Goal: Communication & Community: Participate in discussion

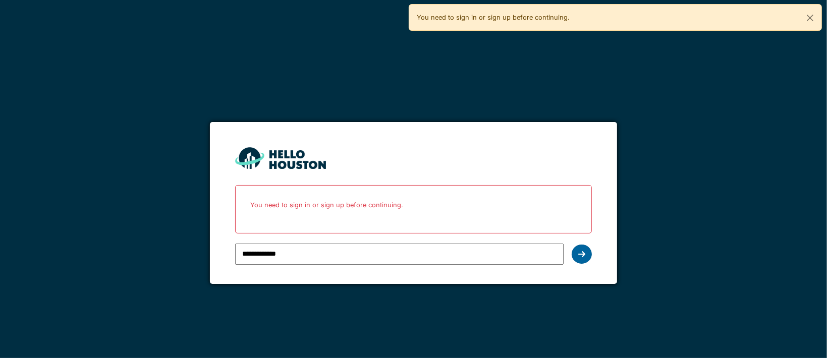
click at [582, 255] on icon at bounding box center [581, 254] width 7 height 8
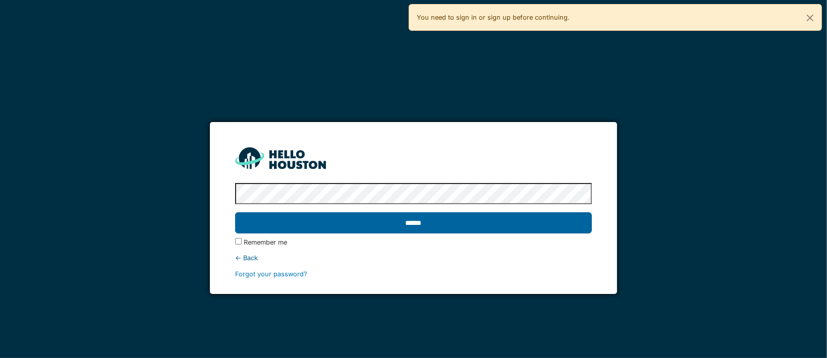
click at [416, 223] on input "******" at bounding box center [413, 222] width 357 height 21
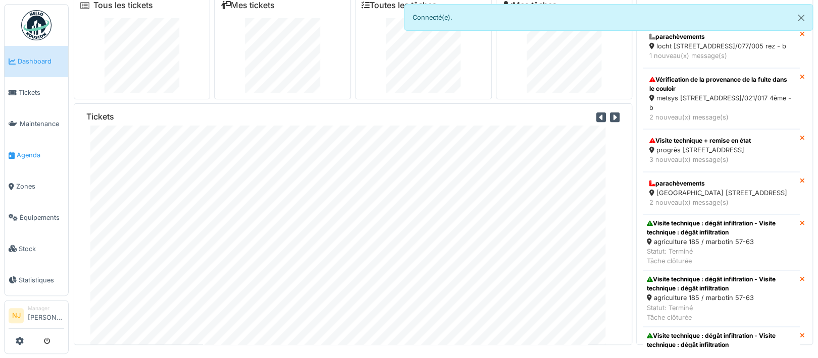
click at [23, 151] on span "Agenda" at bounding box center [40, 155] width 47 height 10
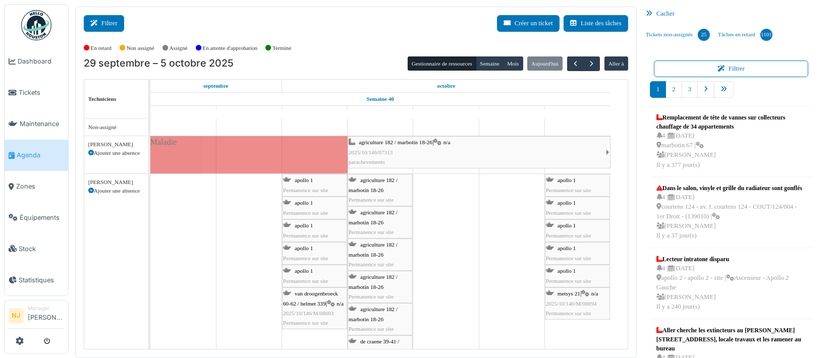
click at [104, 20] on button "Filtrer" at bounding box center [104, 23] width 40 height 17
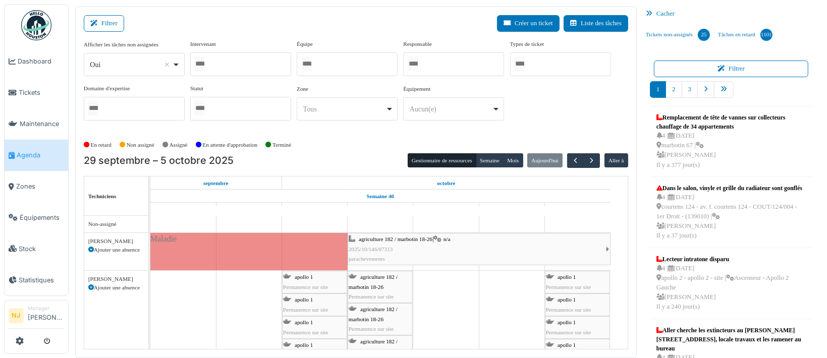
click at [311, 64] on input "Tous" at bounding box center [306, 64] width 10 height 15
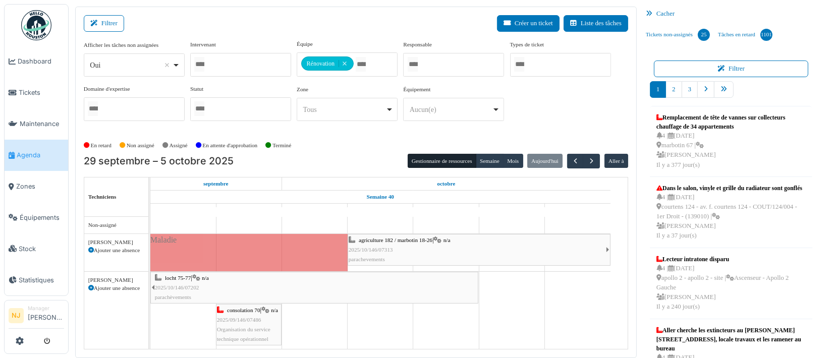
click at [254, 20] on div "Filtrer Créer un ticket Liste des tâches" at bounding box center [356, 27] width 545 height 25
click at [102, 20] on button "Filtrer" at bounding box center [104, 23] width 40 height 17
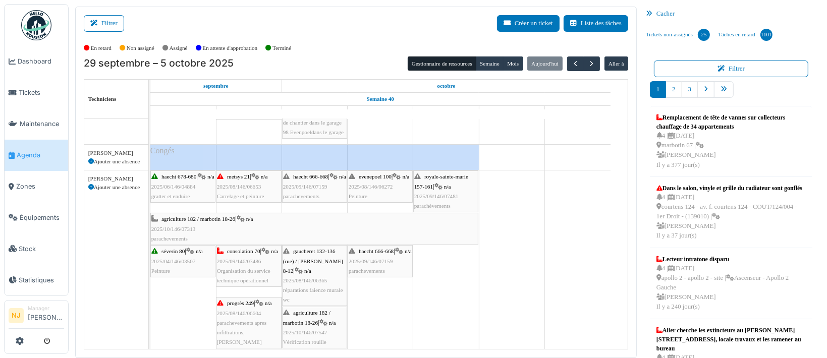
scroll to position [202, 0]
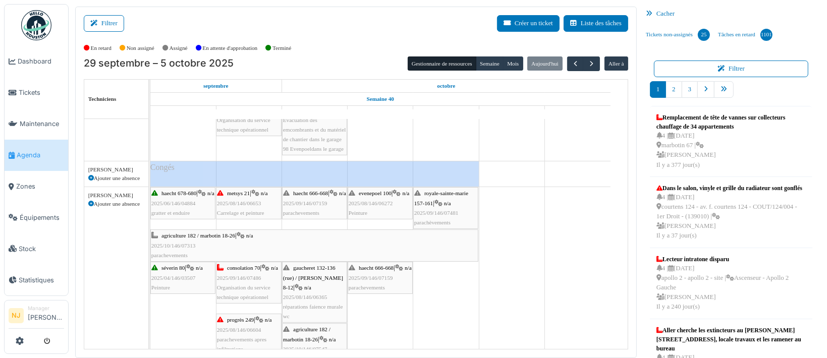
click at [312, 207] on div "haecht 666-668 | n/a 2025/09/146/07159 parachevements" at bounding box center [314, 203] width 63 height 29
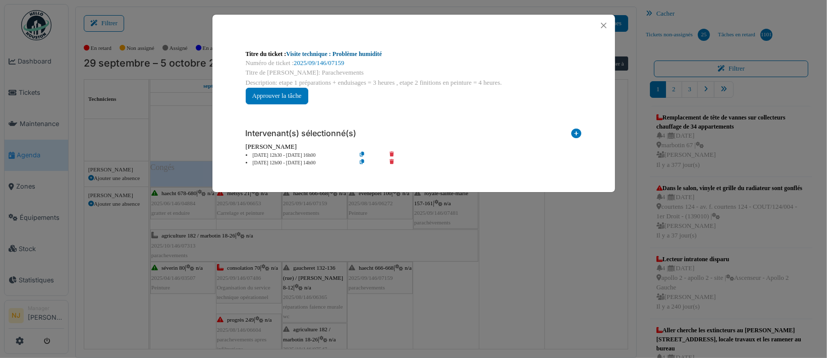
click at [308, 53] on link "Visite technique : Problème humidité" at bounding box center [334, 53] width 96 height 7
click at [601, 25] on button "Close" at bounding box center [604, 26] width 14 height 14
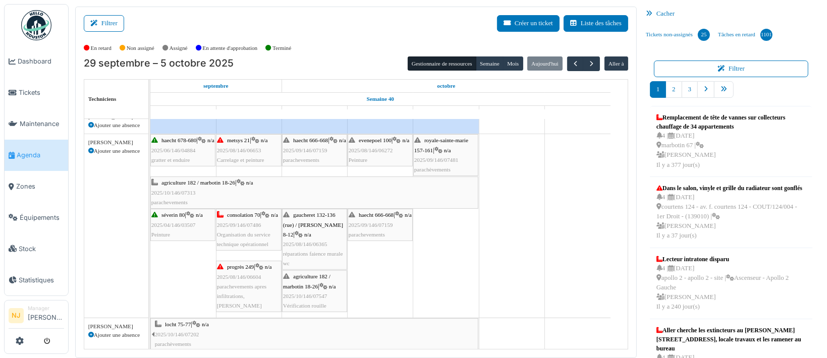
scroll to position [269, 0]
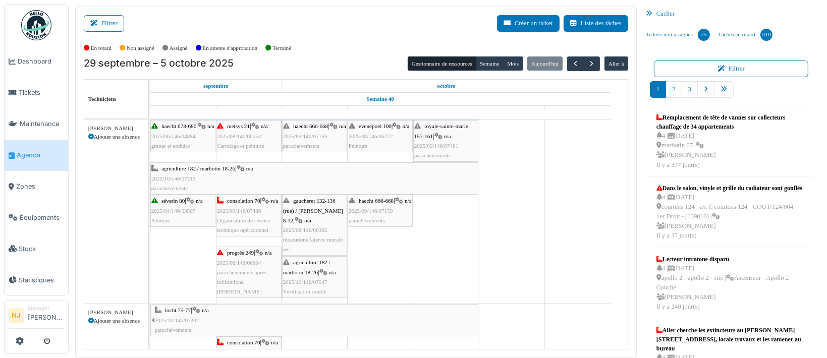
click at [304, 275] on span "agriculture 182 / marbotin 18-26" at bounding box center [306, 267] width 47 height 16
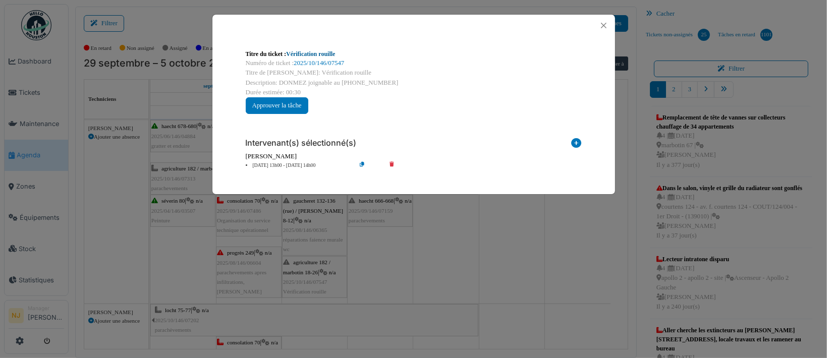
click at [287, 52] on link "Vérification rouille" at bounding box center [310, 53] width 49 height 7
click at [603, 26] on button "Close" at bounding box center [604, 26] width 14 height 14
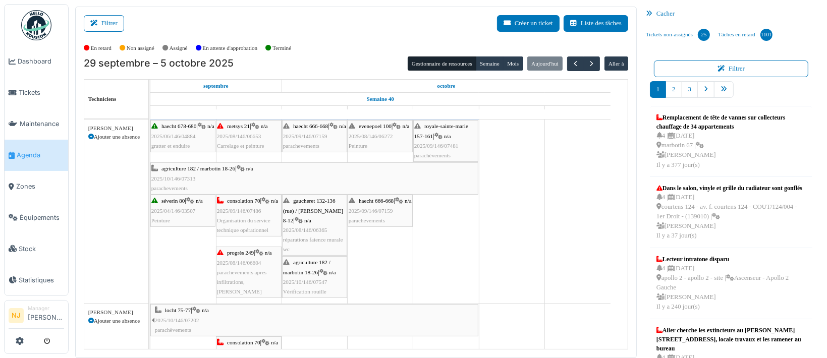
click at [375, 132] on div "evenepoel 100 | n/a 2025/08/146/06272 Peinture" at bounding box center [380, 136] width 63 height 29
click at [371, 135] on div "evenepoel 100 | n/a 2025/08/146/06272 Peinture" at bounding box center [380, 136] width 63 height 29
click at [367, 139] on div "evenepoel 100 | n/a 2025/08/146/06272 Peinture" at bounding box center [380, 136] width 63 height 29
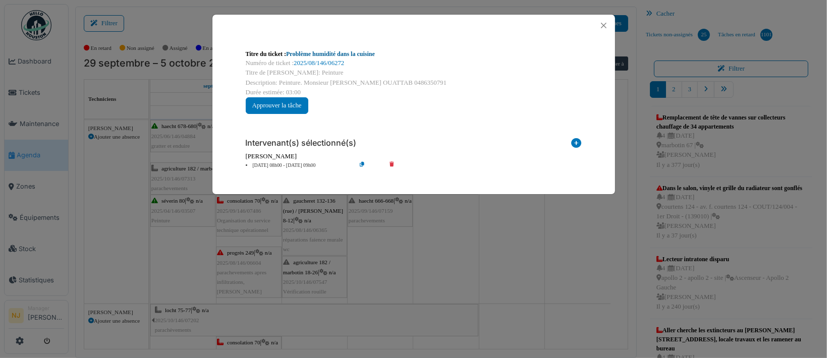
click at [307, 53] on link "Problème humidité dans la cuisine" at bounding box center [330, 53] width 89 height 7
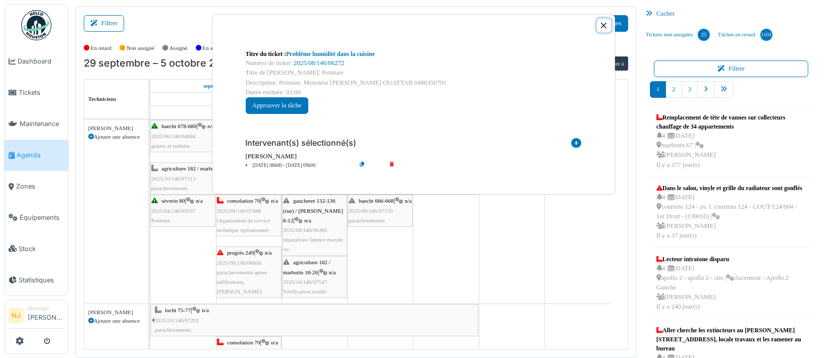
click at [606, 26] on button "Close" at bounding box center [604, 26] width 14 height 14
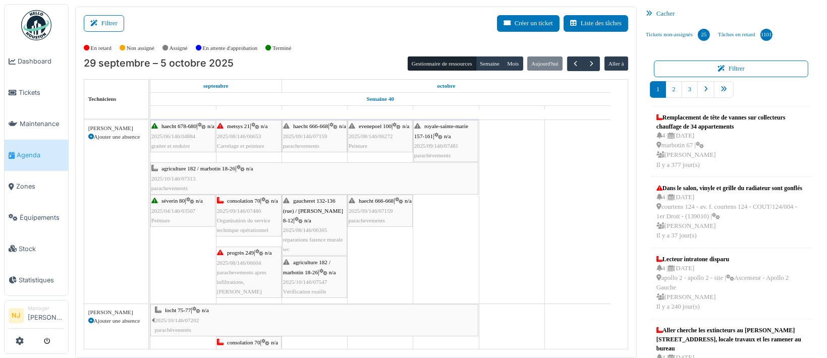
click at [376, 216] on div "haecht 666-668 | n/a 2025/09/146/07159 parachevements" at bounding box center [380, 210] width 63 height 29
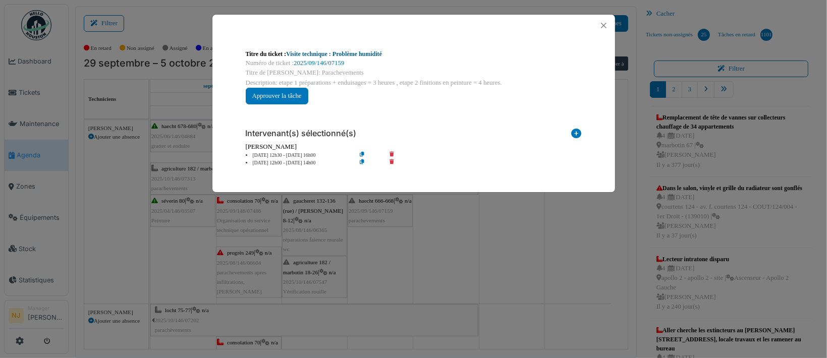
click at [316, 54] on link "Visite technique : Problème humidité" at bounding box center [334, 53] width 96 height 7
click at [601, 23] on button "Close" at bounding box center [604, 26] width 14 height 14
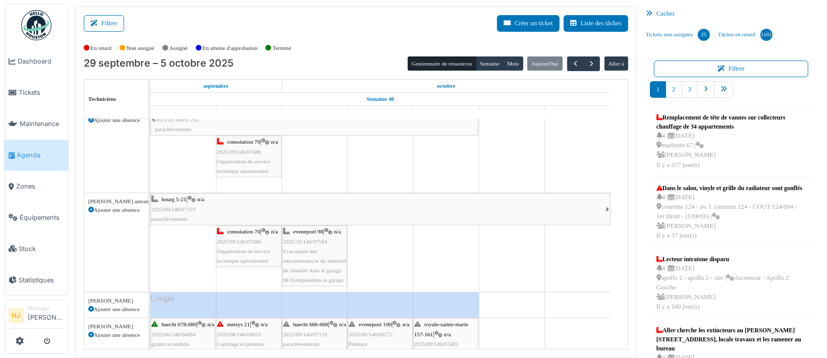
scroll to position [202, 0]
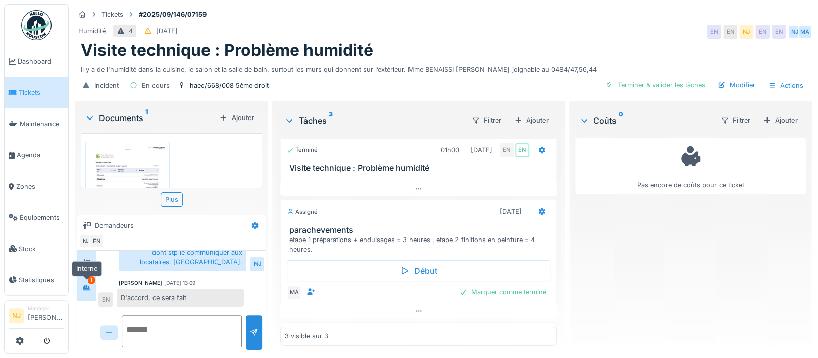
click at [86, 289] on icon at bounding box center [86, 288] width 8 height 7
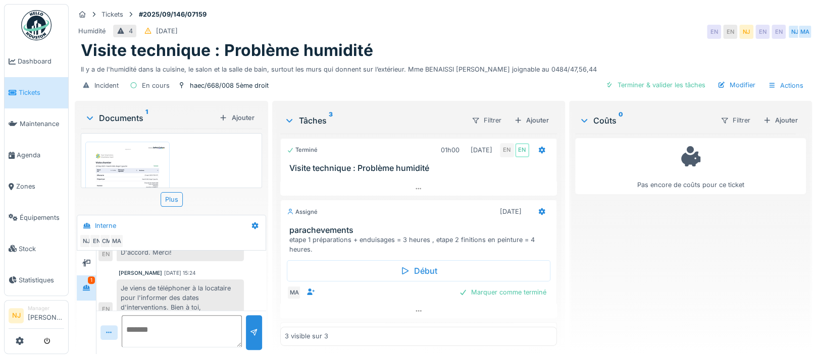
scroll to position [10, 0]
click at [86, 285] on icon at bounding box center [86, 288] width 7 height 6
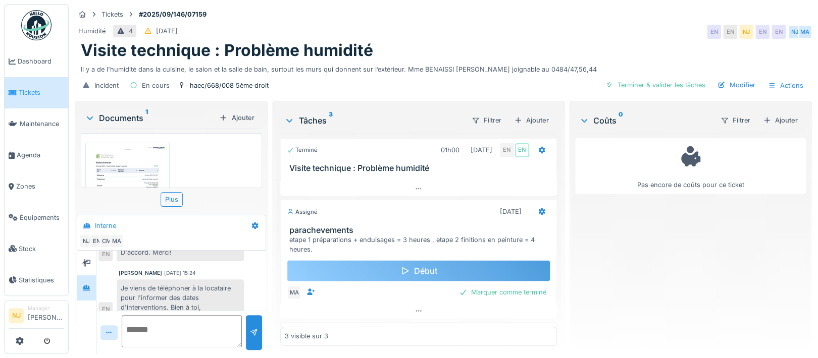
scroll to position [0, 0]
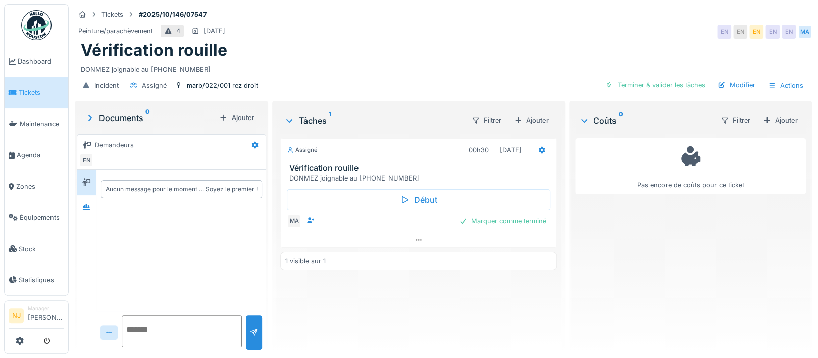
click at [100, 117] on div "Documents 0" at bounding box center [150, 118] width 130 height 12
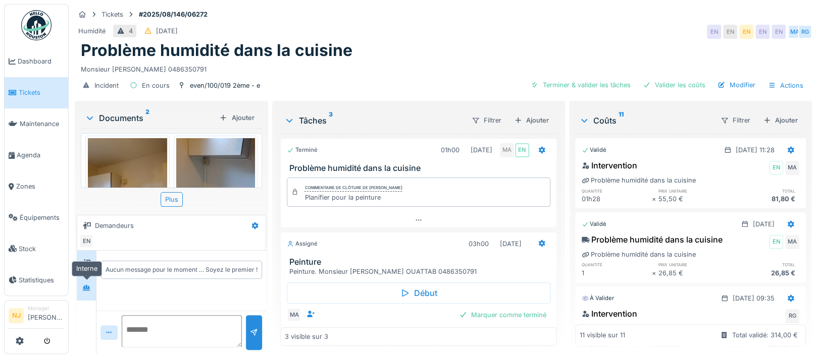
click at [83, 285] on icon at bounding box center [86, 288] width 8 height 7
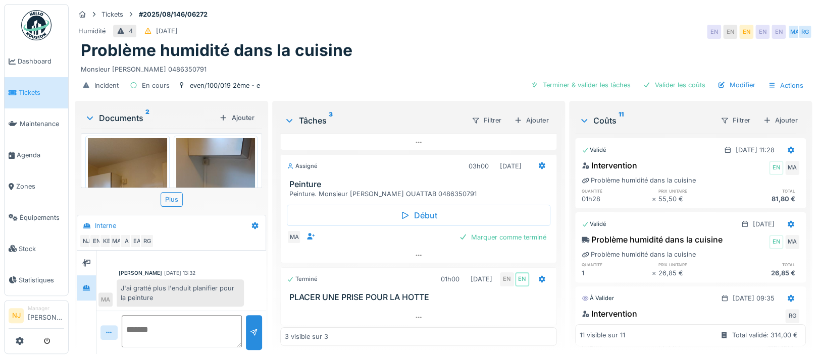
scroll to position [73, 0]
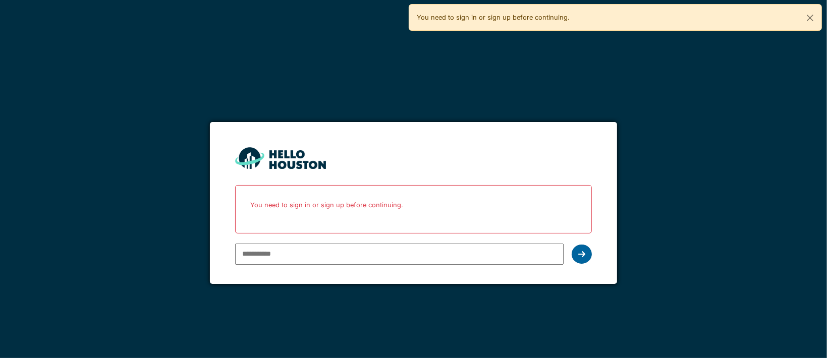
type input "**********"
click at [578, 254] on div at bounding box center [582, 254] width 20 height 19
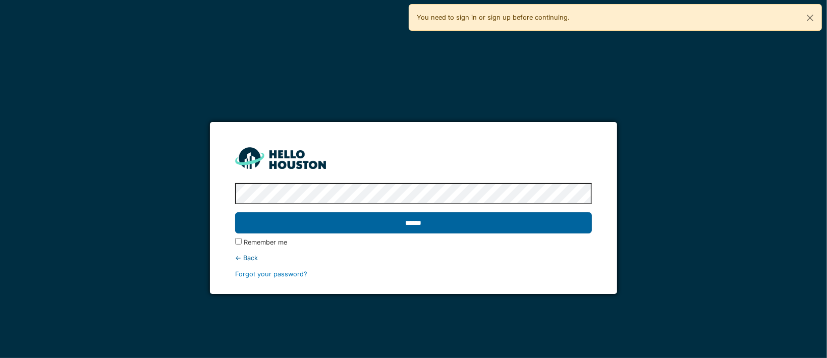
click at [408, 223] on input "******" at bounding box center [413, 222] width 357 height 21
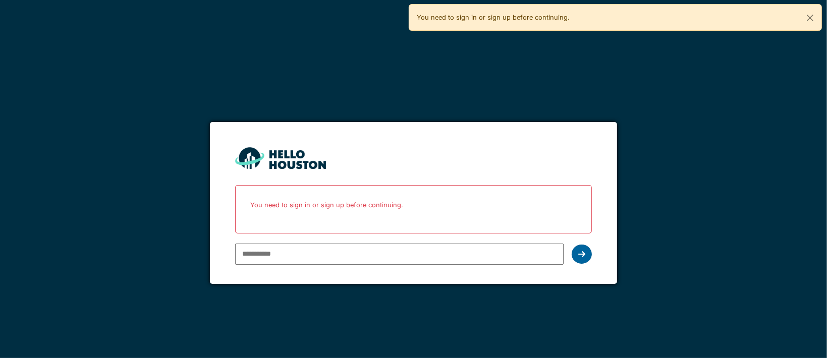
type input "**********"
click at [582, 251] on icon at bounding box center [581, 254] width 7 height 8
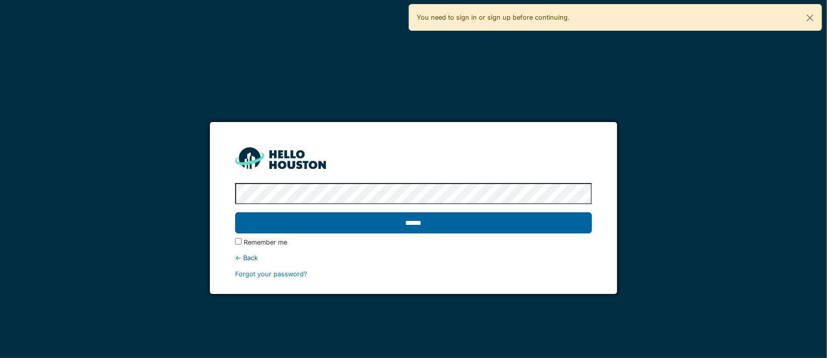
click at [419, 223] on input "******" at bounding box center [413, 222] width 357 height 21
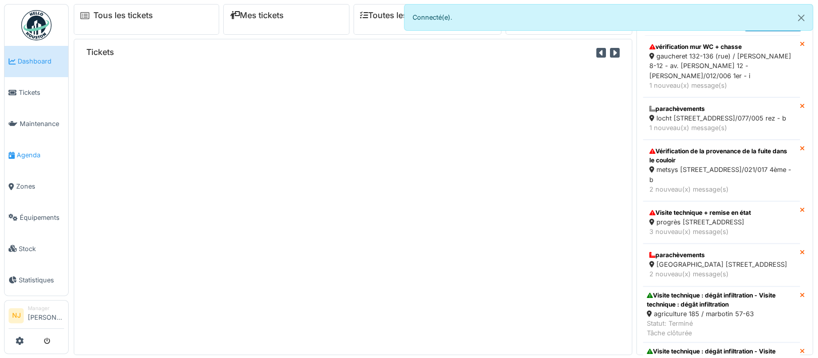
click at [30, 145] on link "Agenda" at bounding box center [37, 155] width 64 height 31
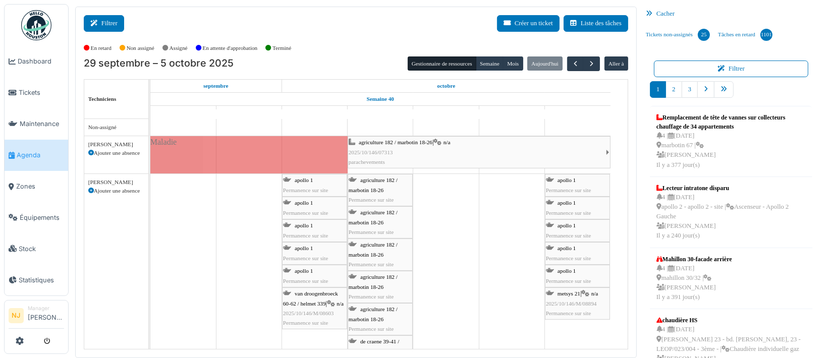
click at [114, 25] on button "Filtrer" at bounding box center [104, 23] width 40 height 17
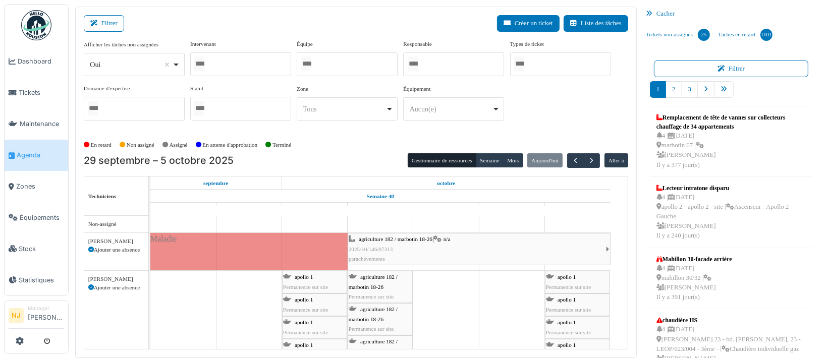
click at [320, 61] on div at bounding box center [347, 64] width 101 height 24
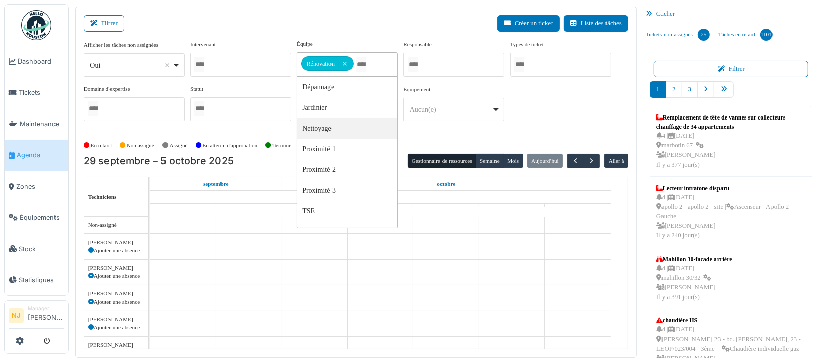
click at [261, 32] on div "Filtrer Créer un ticket Liste des tâches" at bounding box center [356, 27] width 545 height 25
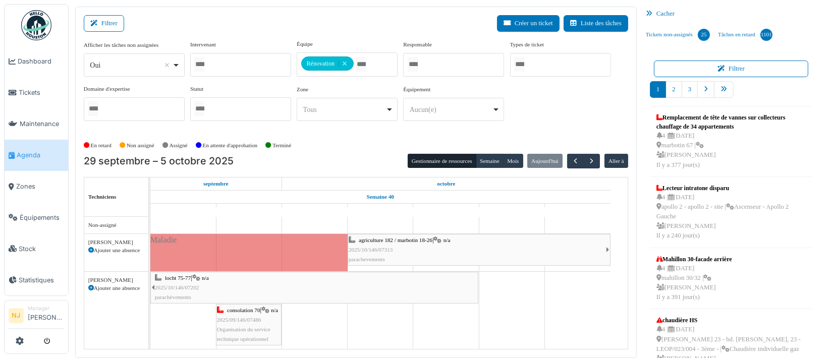
click at [208, 286] on div "locht 75-77 | n/a 2025/10/146/07202 parachèvements" at bounding box center [316, 288] width 322 height 29
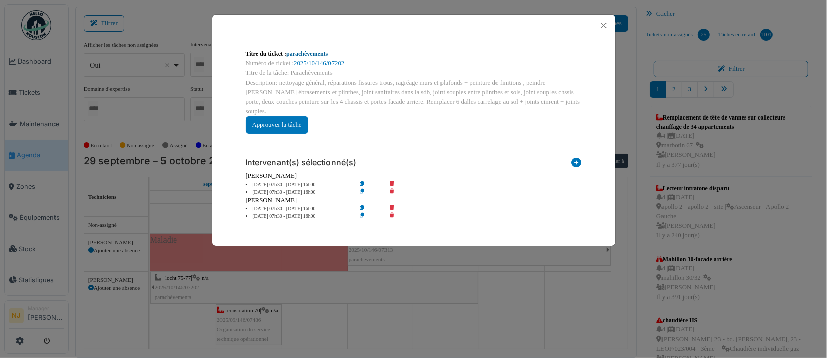
click at [311, 53] on link "parachèvements" at bounding box center [307, 53] width 42 height 7
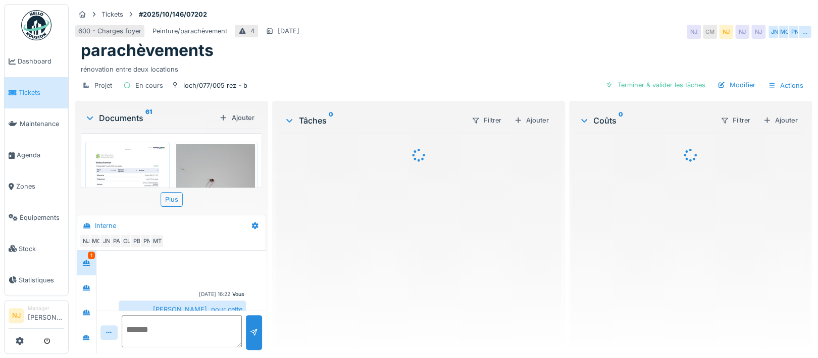
scroll to position [164, 0]
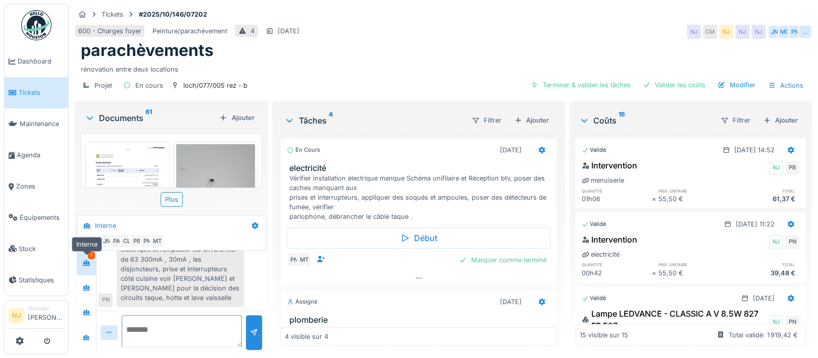
click at [88, 261] on icon at bounding box center [86, 263] width 8 height 7
click at [88, 335] on icon at bounding box center [86, 338] width 8 height 7
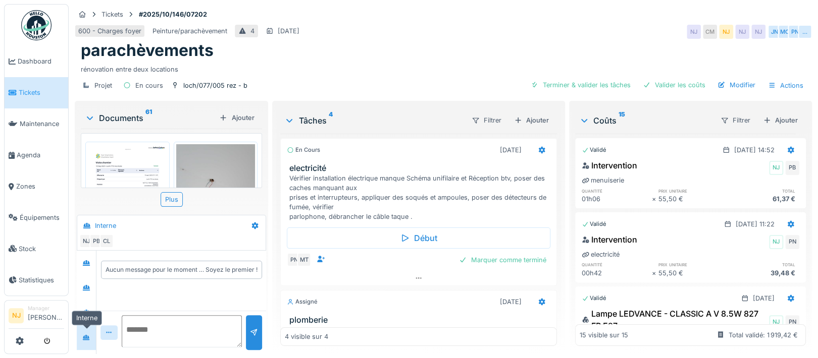
scroll to position [0, 0]
click at [86, 310] on icon at bounding box center [86, 313] width 7 height 6
click at [89, 285] on icon at bounding box center [86, 288] width 8 height 7
click at [88, 260] on icon at bounding box center [86, 263] width 7 height 6
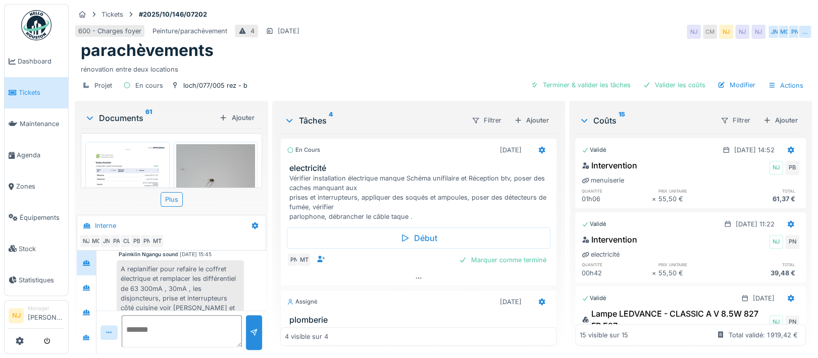
scroll to position [96, 0]
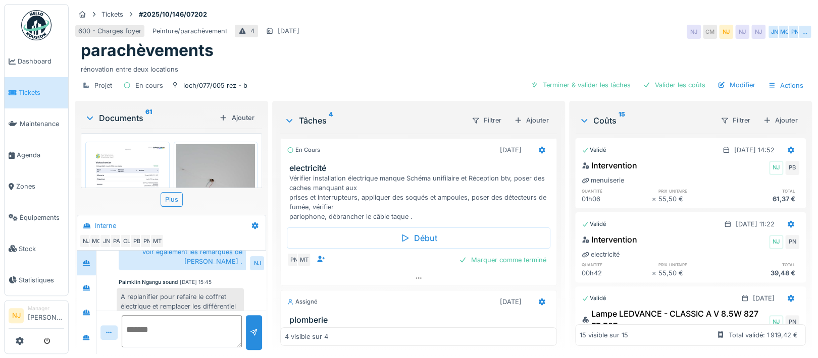
click at [90, 113] on icon at bounding box center [90, 118] width 8 height 10
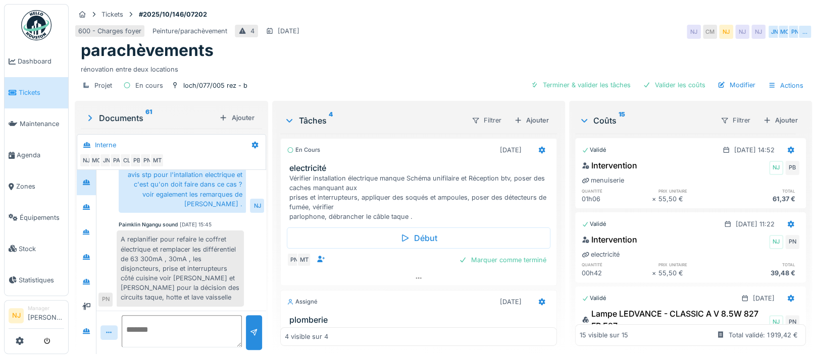
scroll to position [73, 0]
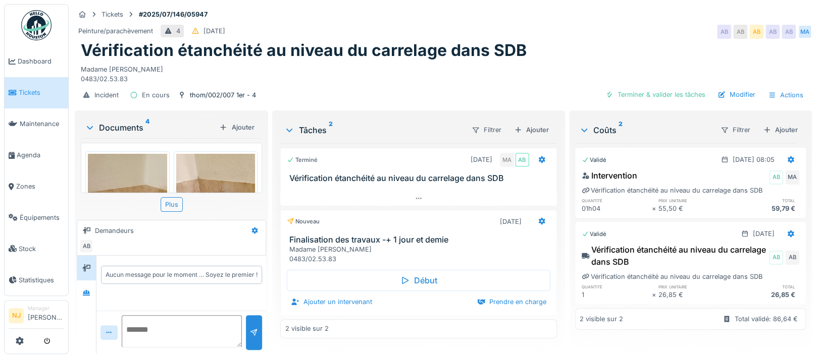
scroll to position [10, 0]
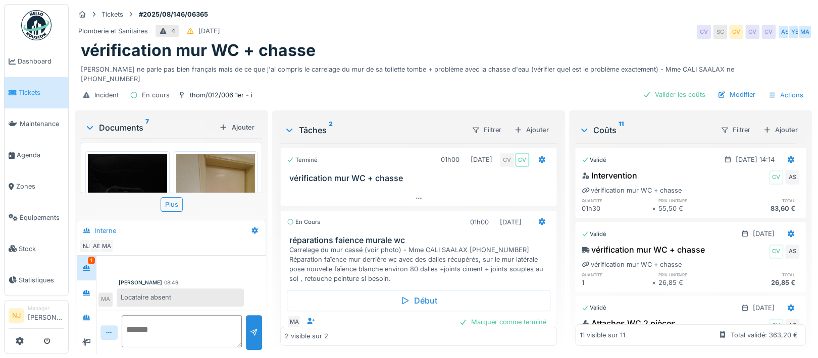
scroll to position [10, 0]
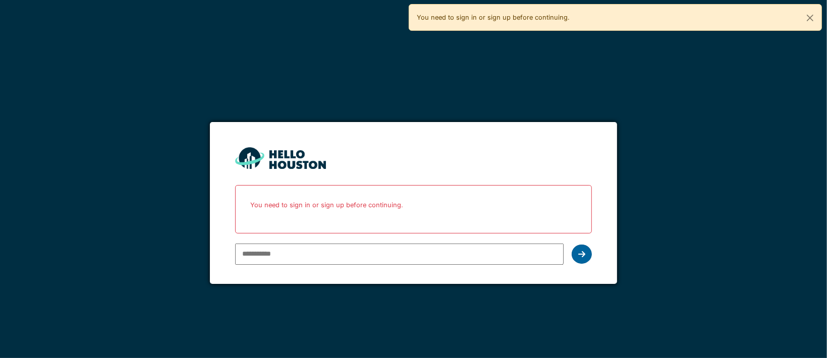
type input "**********"
click at [577, 257] on div at bounding box center [582, 254] width 20 height 19
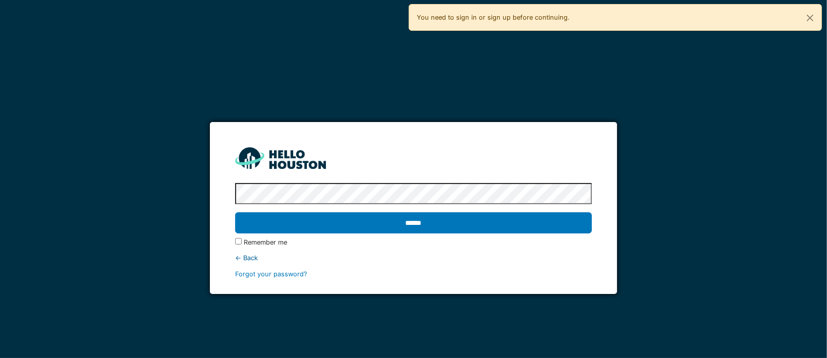
click at [252, 243] on label "Remember me" at bounding box center [265, 243] width 43 height 10
click at [407, 235] on div "******" at bounding box center [413, 222] width 357 height 29
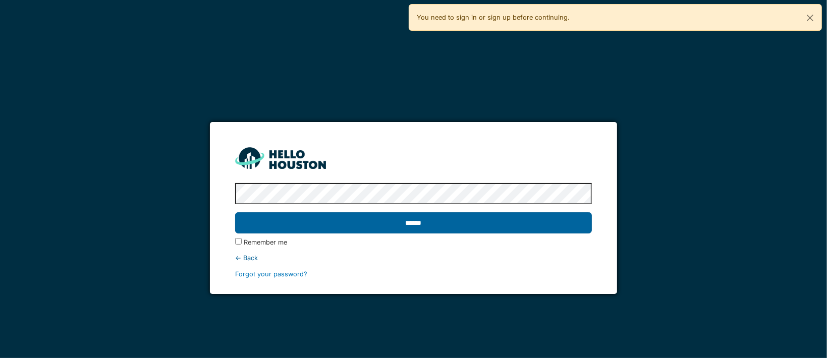
click at [412, 223] on input "******" at bounding box center [413, 222] width 357 height 21
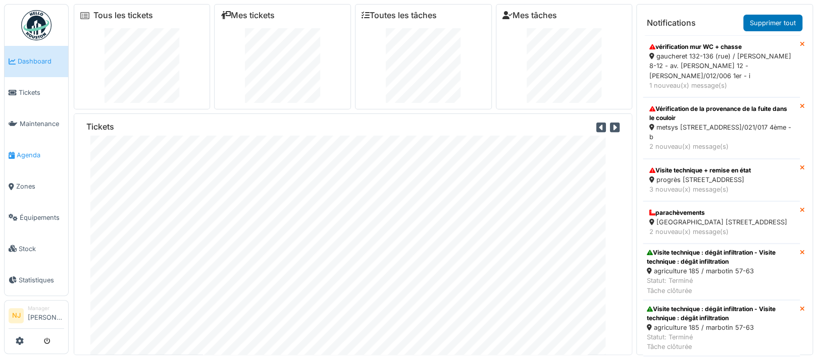
click at [29, 150] on span "Agenda" at bounding box center [40, 155] width 47 height 10
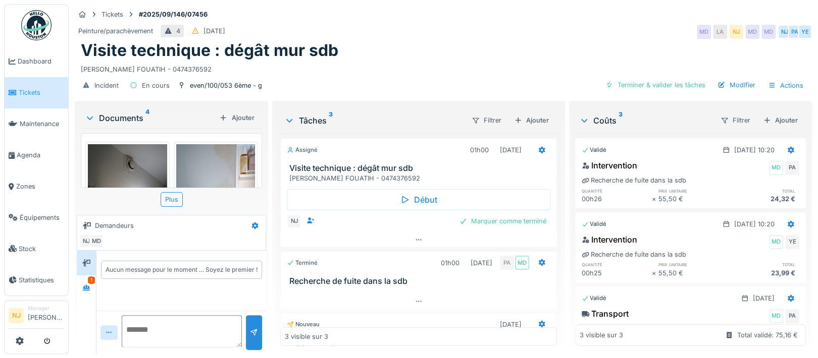
drag, startPoint x: 499, startPoint y: 2, endPoint x: 619, endPoint y: 9, distance: 120.3
click at [619, 9] on div "Tickets #2025/09/146/07456 Peinture/parachèvement 4 29/09/2025 MD LA NJ MD MD N…" at bounding box center [443, 51] width 741 height 95
click at [88, 282] on div "1" at bounding box center [91, 281] width 7 height 8
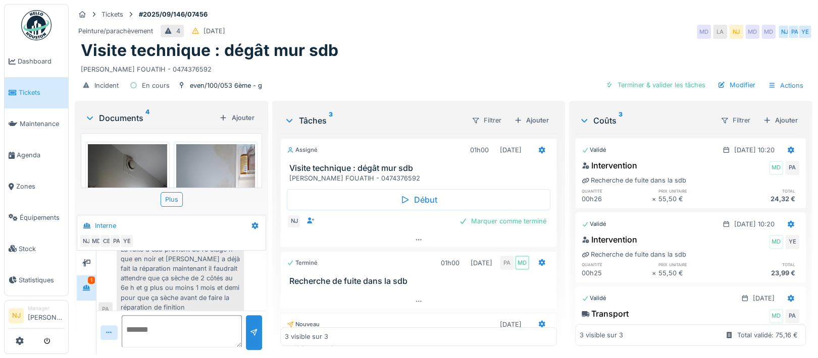
click at [91, 120] on icon at bounding box center [90, 118] width 8 height 10
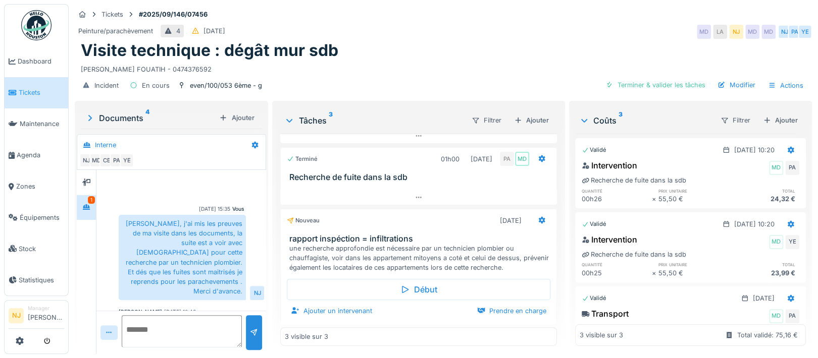
scroll to position [0, 0]
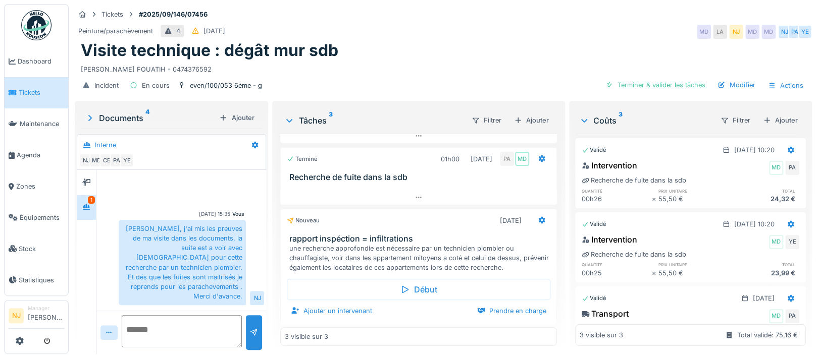
click at [89, 115] on icon at bounding box center [90, 118] width 4 height 6
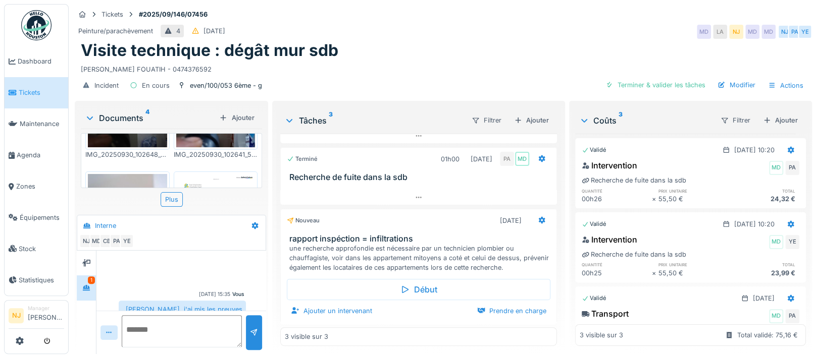
scroll to position [69, 0]
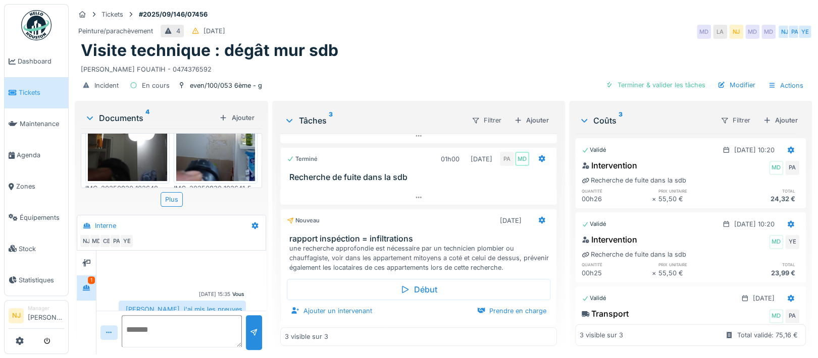
click at [201, 141] on img at bounding box center [215, 128] width 79 height 105
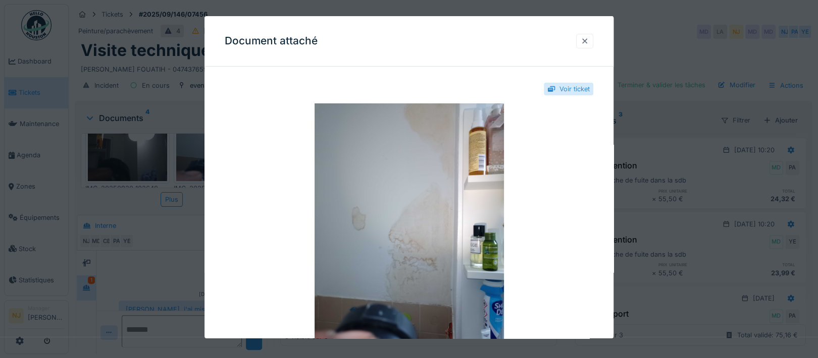
click at [588, 40] on div at bounding box center [584, 41] width 8 height 10
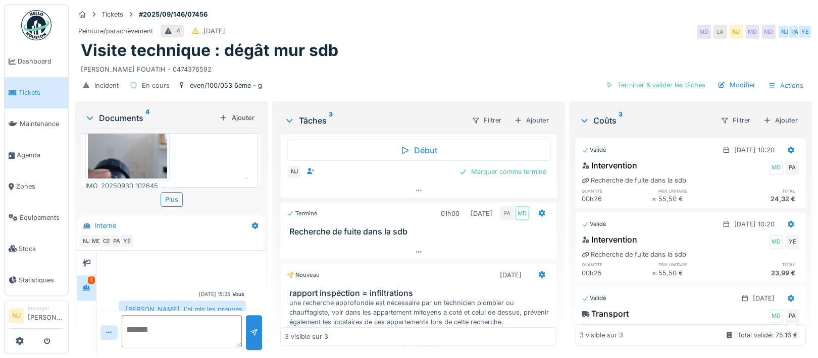
scroll to position [0, 0]
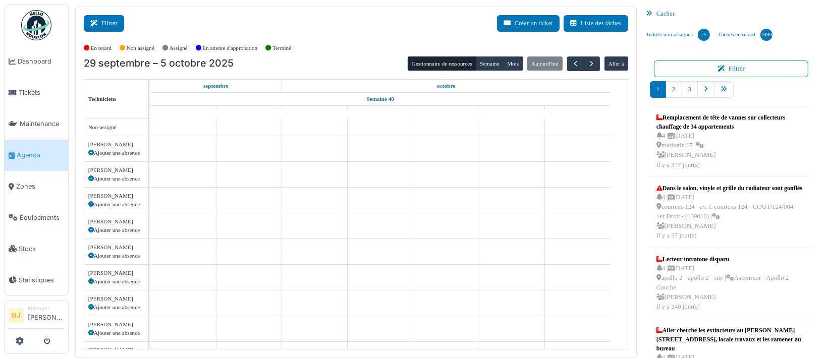
click at [106, 24] on button "Filtrer" at bounding box center [104, 23] width 40 height 17
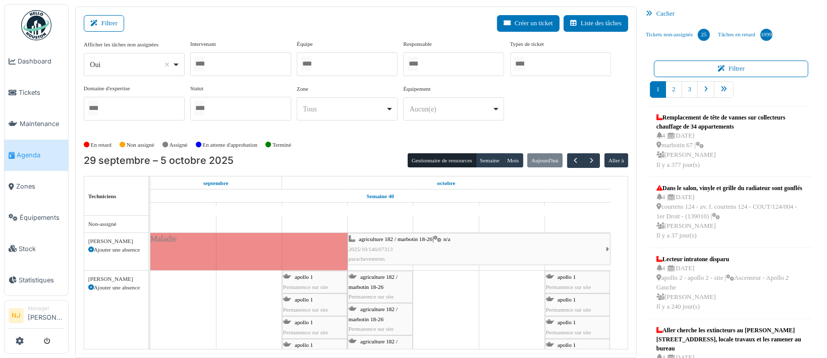
click at [329, 64] on div at bounding box center [347, 64] width 101 height 24
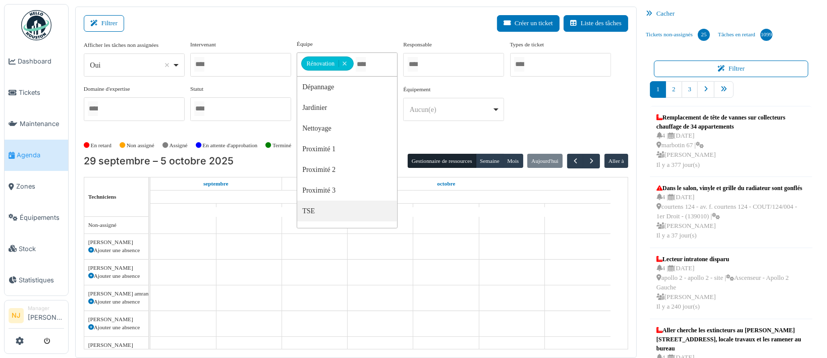
click at [371, 32] on div "Filtrer Créer un ticket Liste des tâches" at bounding box center [356, 27] width 545 height 25
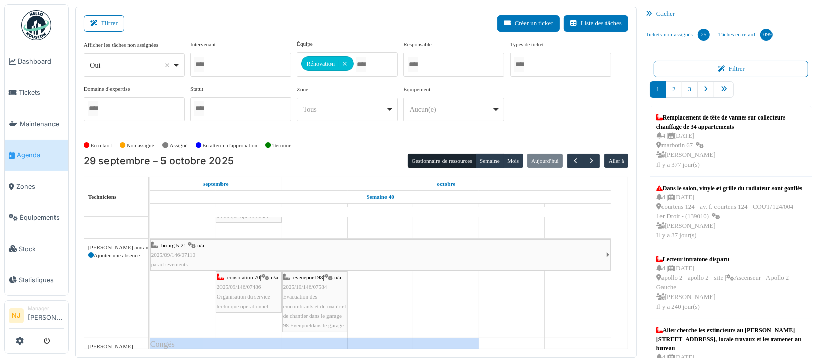
scroll to position [135, 0]
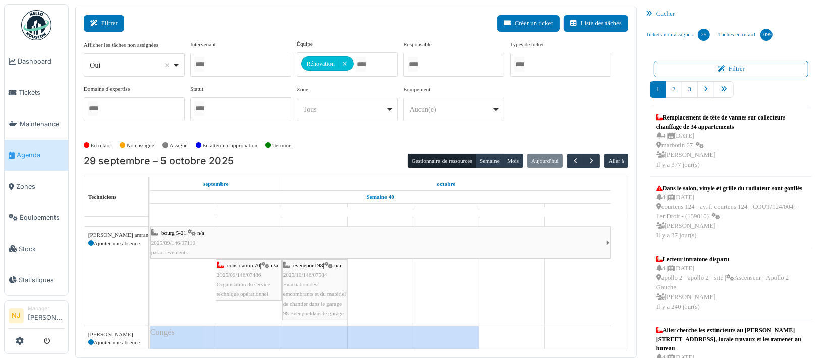
click at [111, 20] on button "Filtrer" at bounding box center [104, 23] width 40 height 17
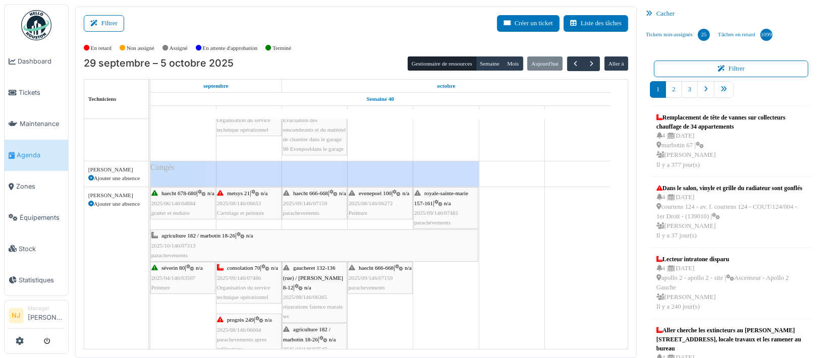
scroll to position [0, 0]
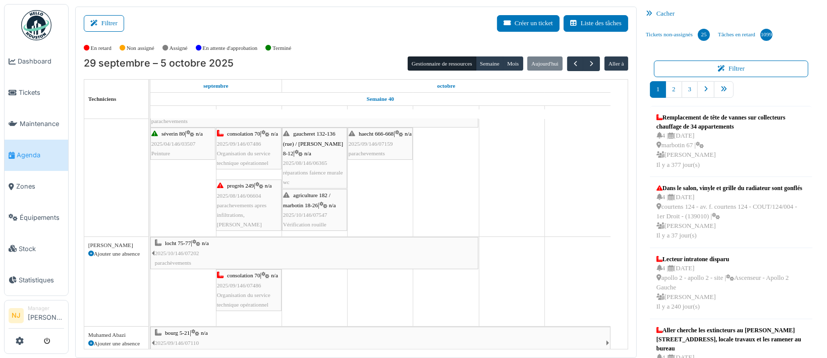
click at [288, 250] on div "locht 75-77 | n/a 2025/10/146/07202 parachèvements" at bounding box center [316, 253] width 322 height 29
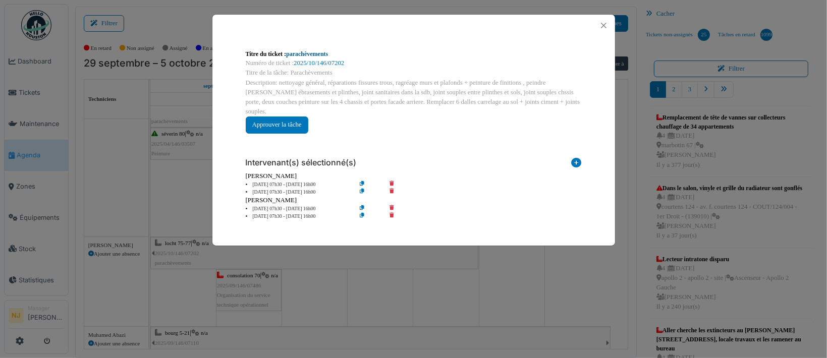
click at [311, 51] on link "parachèvements" at bounding box center [307, 53] width 42 height 7
click at [608, 25] on button "Close" at bounding box center [604, 26] width 14 height 14
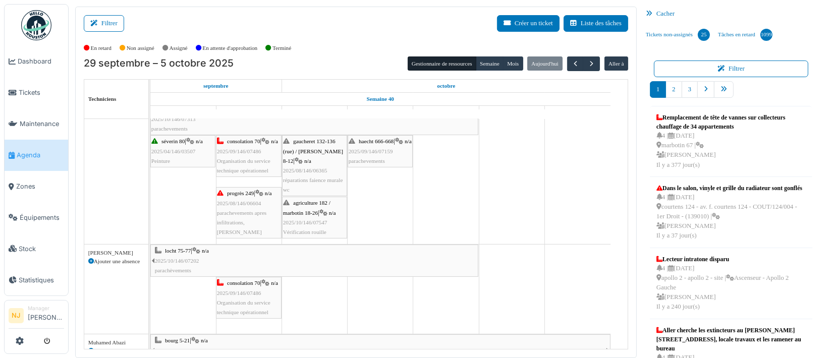
scroll to position [220, 0]
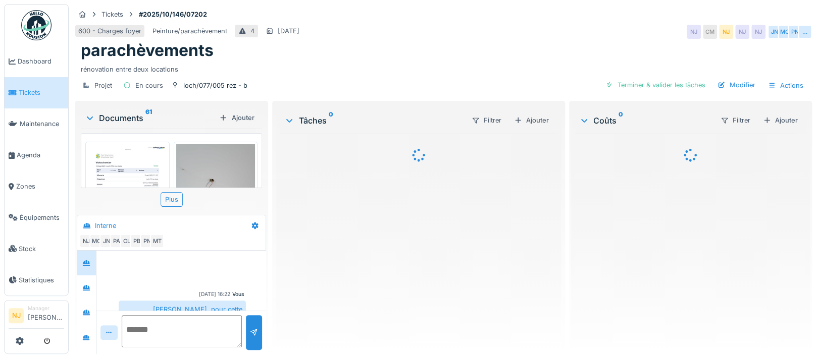
scroll to position [164, 0]
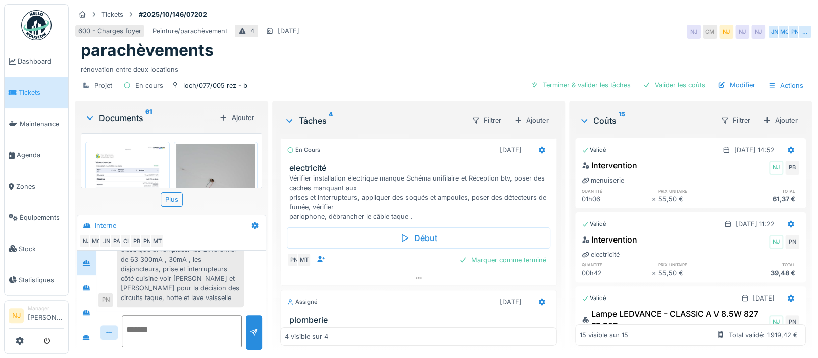
click at [88, 116] on icon at bounding box center [90, 118] width 8 height 10
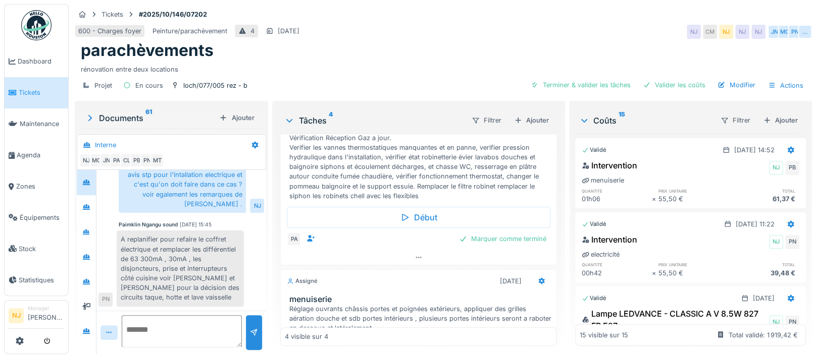
scroll to position [202, 0]
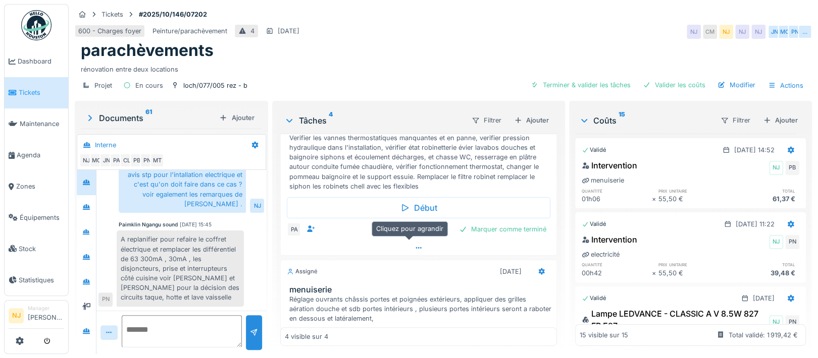
click at [414, 245] on icon at bounding box center [418, 248] width 8 height 7
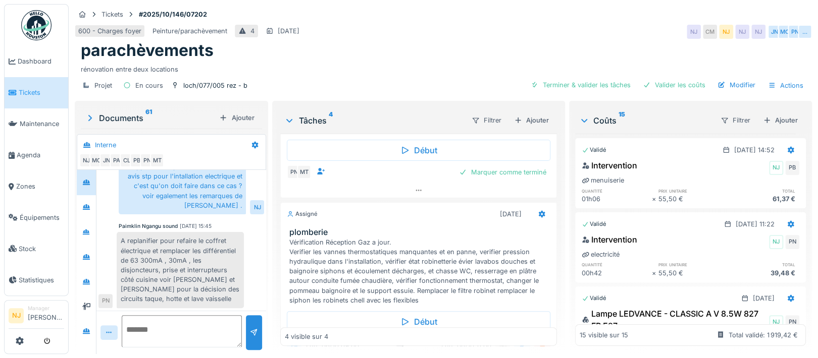
scroll to position [73, 0]
click at [86, 330] on icon at bounding box center [86, 332] width 7 height 6
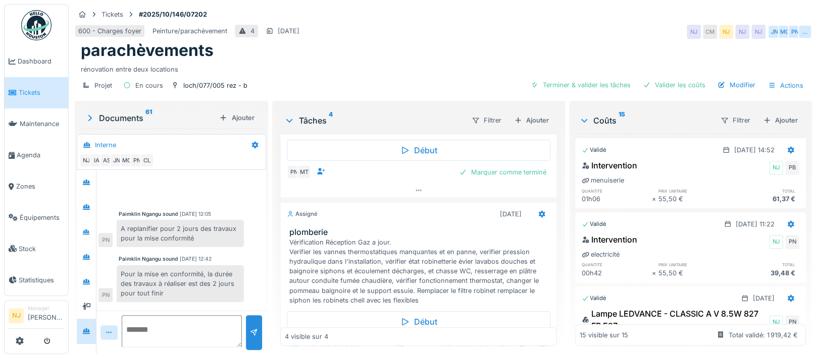
scroll to position [10, 0]
click at [254, 142] on icon at bounding box center [255, 145] width 7 height 7
click at [280, 175] on div "Créer une conversation" at bounding box center [294, 182] width 94 height 15
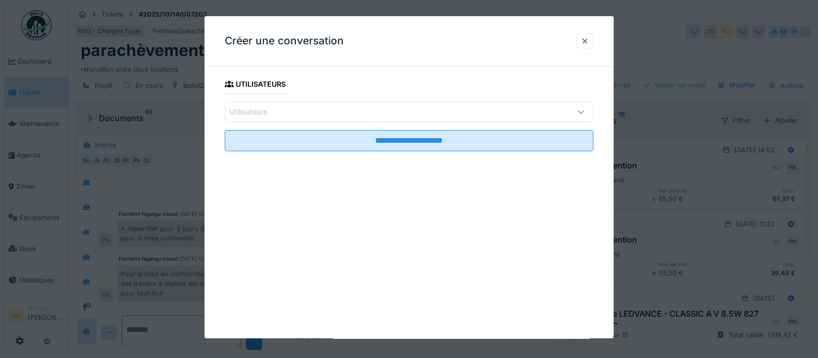
click at [295, 105] on div "Utilisateurs" at bounding box center [409, 112] width 368 height 20
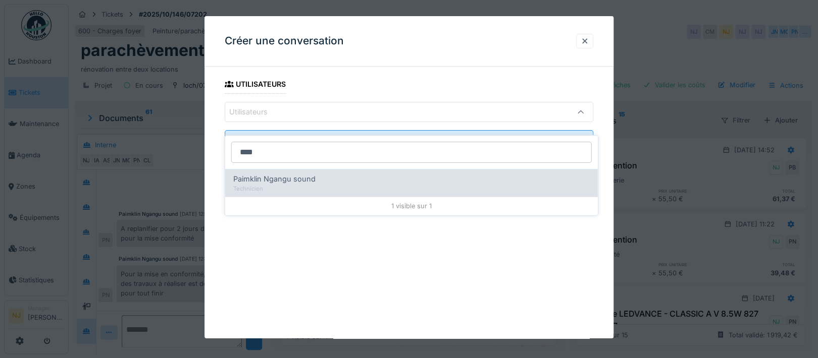
type input "****"
click at [259, 174] on span "Paimklin Ngangu sound" at bounding box center [274, 179] width 82 height 11
type input "****"
click at [260, 174] on span "Paimklin Ngangu sound" at bounding box center [274, 179] width 82 height 11
click at [261, 174] on span "Paimklin Ngangu sound" at bounding box center [274, 179] width 82 height 11
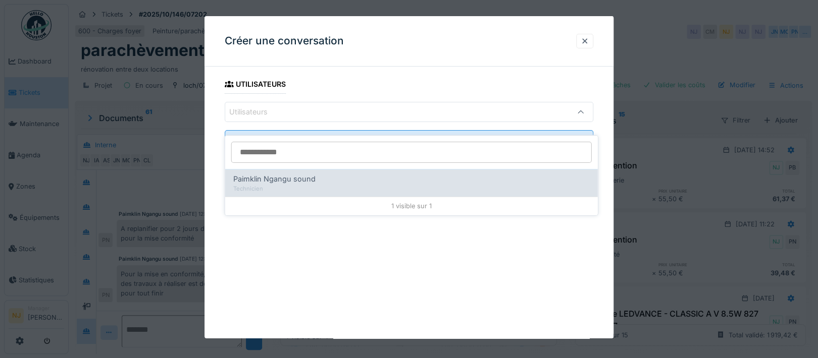
type input "****"
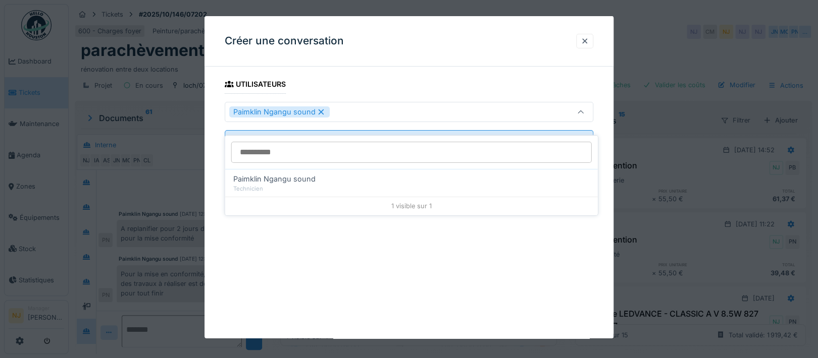
click at [211, 142] on div "**********" at bounding box center [408, 127] width 409 height 105
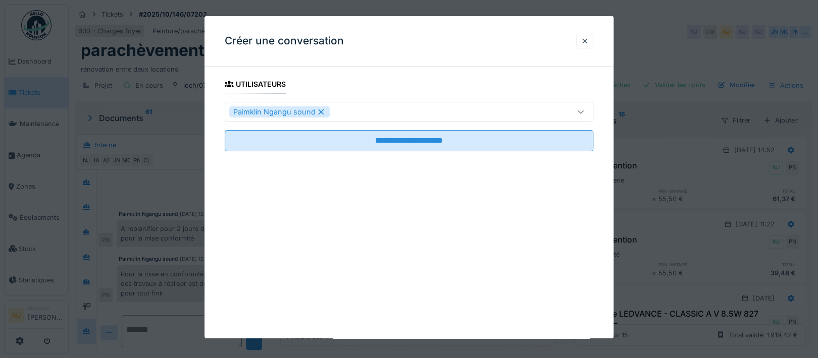
click at [358, 110] on div "Paimklin Ngangu sound" at bounding box center [386, 111] width 315 height 11
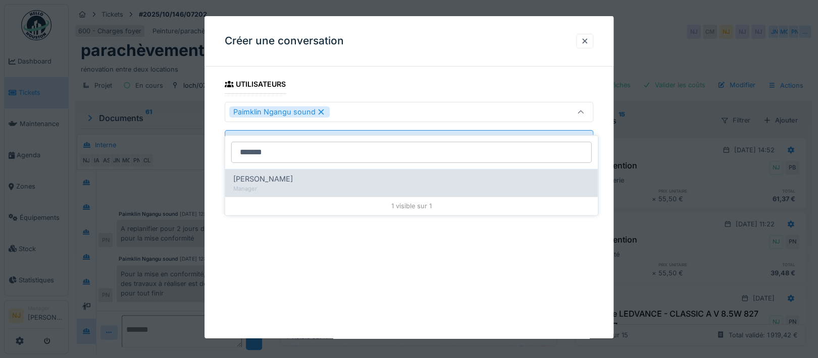
type input "*******"
click at [251, 174] on span "[PERSON_NAME]" at bounding box center [263, 179] width 60 height 11
type input "**********"
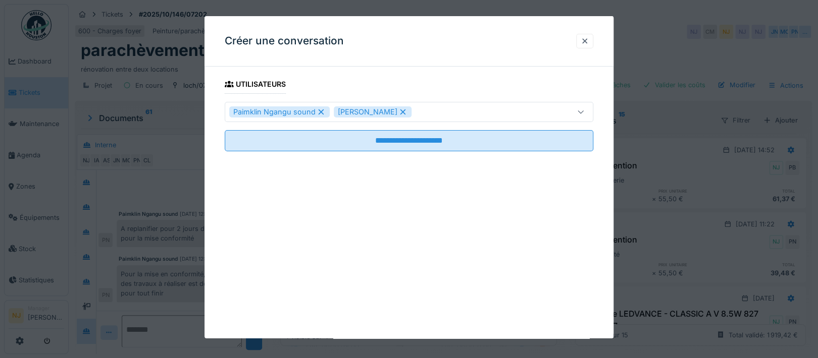
click at [208, 179] on div "**********" at bounding box center [408, 127] width 409 height 105
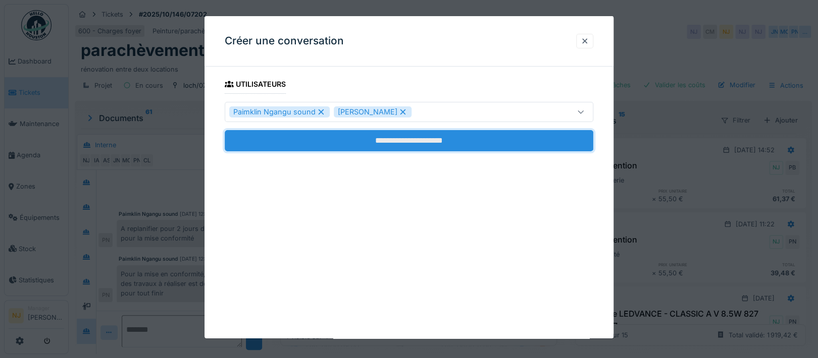
click at [416, 142] on input "**********" at bounding box center [409, 140] width 368 height 21
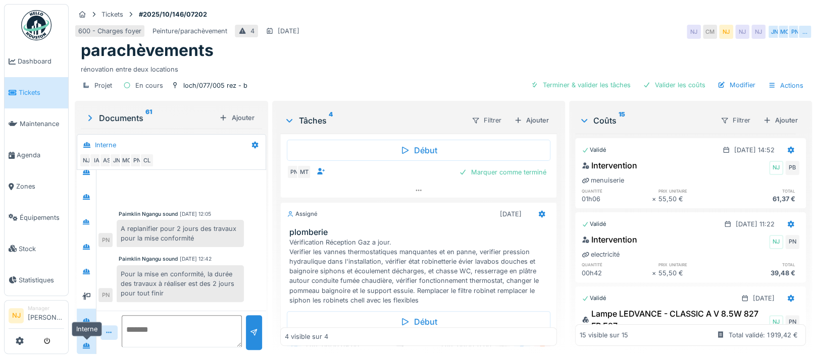
scroll to position [13, 0]
click at [89, 340] on icon at bounding box center [86, 343] width 8 height 7
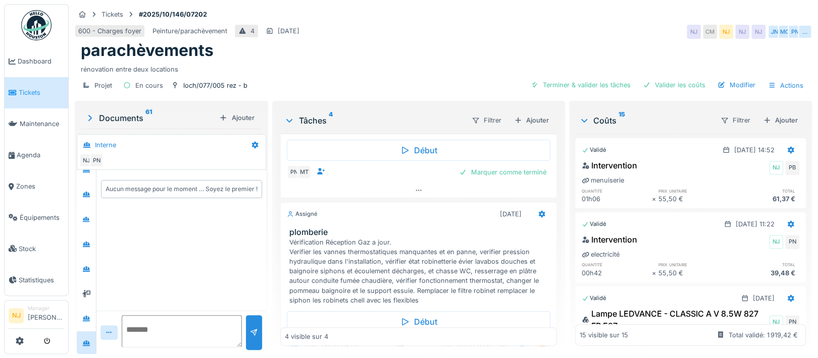
click at [165, 315] on textarea at bounding box center [182, 331] width 120 height 32
type textarea "*"
click at [211, 316] on textarea "**********" at bounding box center [176, 331] width 109 height 32
click at [185, 332] on textarea "**********" at bounding box center [176, 331] width 109 height 32
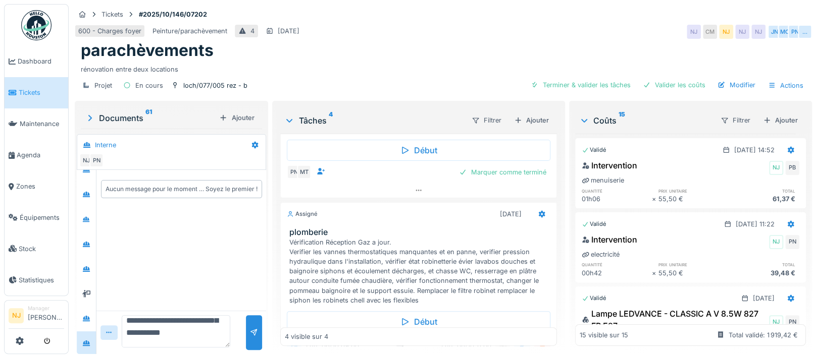
click at [204, 334] on textarea "**********" at bounding box center [176, 331] width 109 height 32
type textarea "**********"
click at [251, 328] on div at bounding box center [254, 333] width 8 height 10
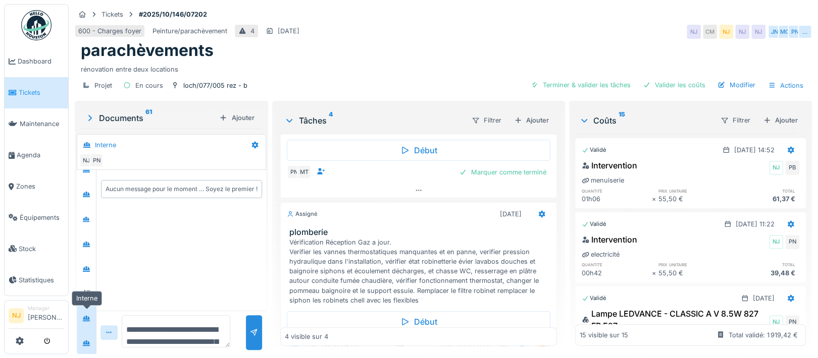
click at [80, 312] on div at bounding box center [86, 318] width 15 height 13
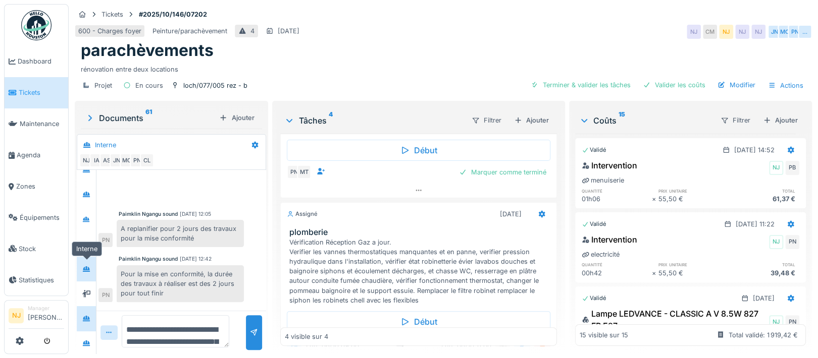
click at [88, 269] on icon at bounding box center [86, 269] width 8 height 7
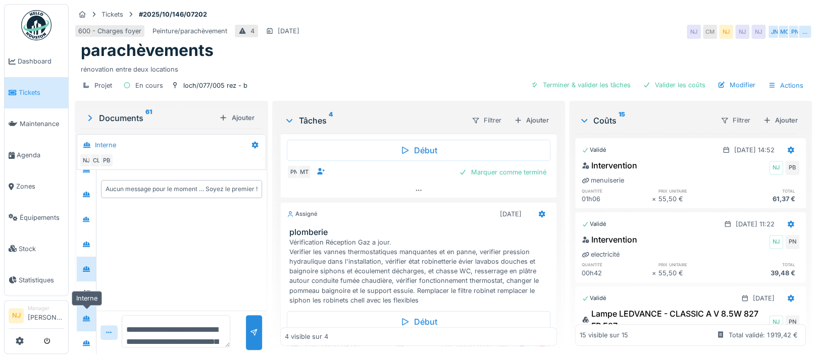
click at [88, 317] on icon at bounding box center [86, 319] width 7 height 6
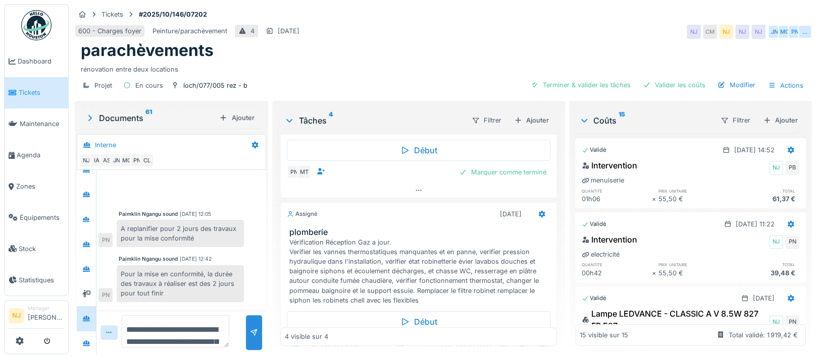
scroll to position [10, 0]
click at [537, 211] on icon at bounding box center [541, 214] width 8 height 7
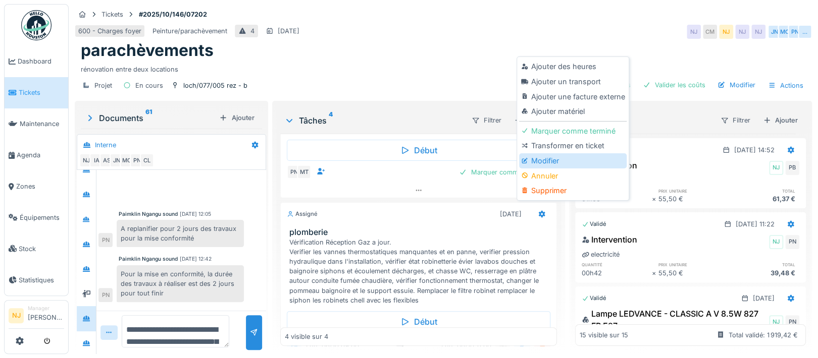
click at [547, 153] on div "Modifier" at bounding box center [572, 160] width 107 height 15
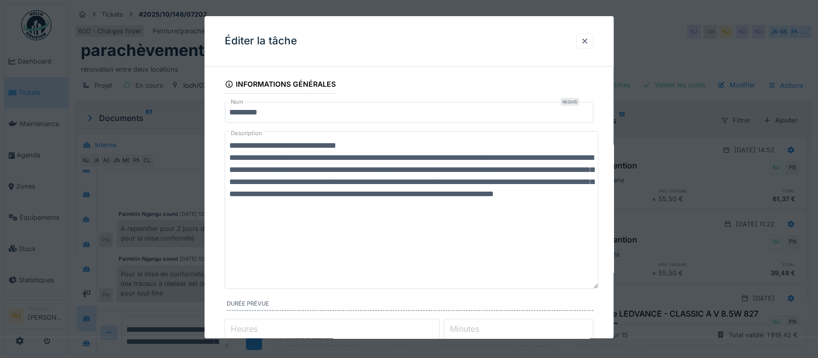
drag, startPoint x: 592, startPoint y: 170, endPoint x: 594, endPoint y: 287, distance: 117.1
click at [594, 287] on textarea "**********" at bounding box center [411, 210] width 373 height 158
click at [541, 208] on textarea "**********" at bounding box center [411, 210] width 373 height 158
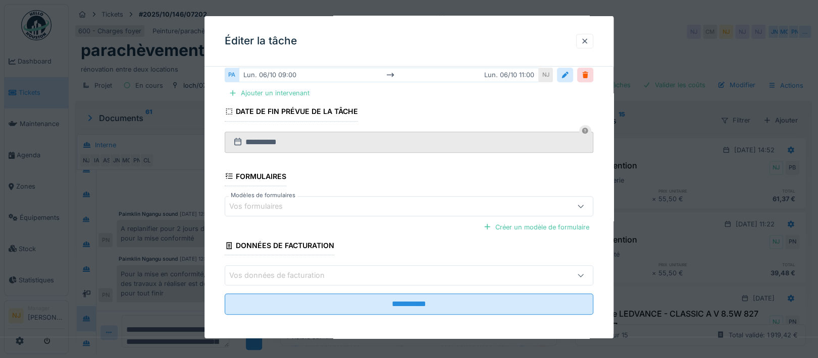
scroll to position [311, 0]
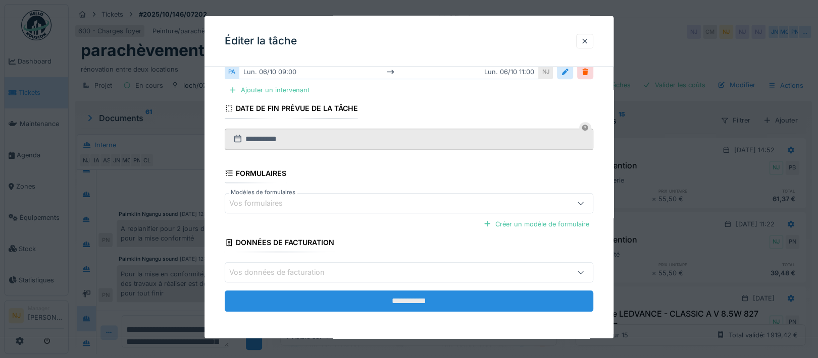
type textarea "**********"
click at [413, 298] on input "**********" at bounding box center [409, 301] width 368 height 21
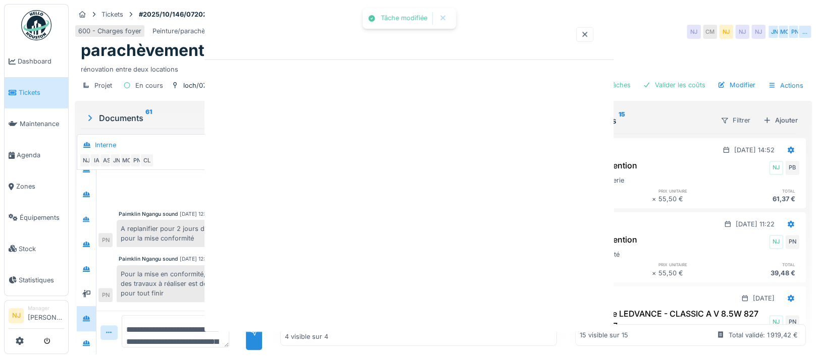
scroll to position [0, 0]
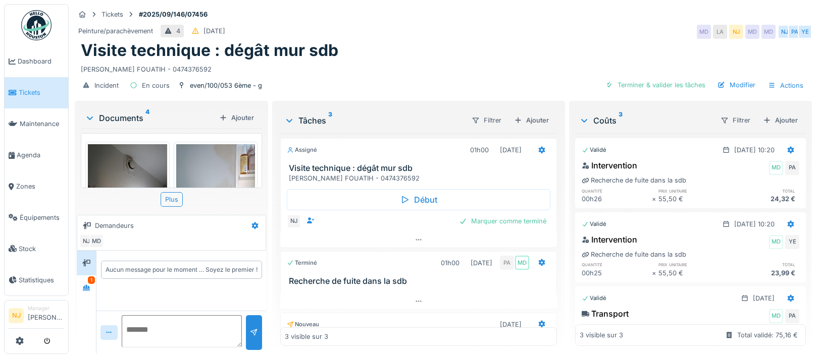
scroll to position [10, 0]
